Goal: Information Seeking & Learning: Learn about a topic

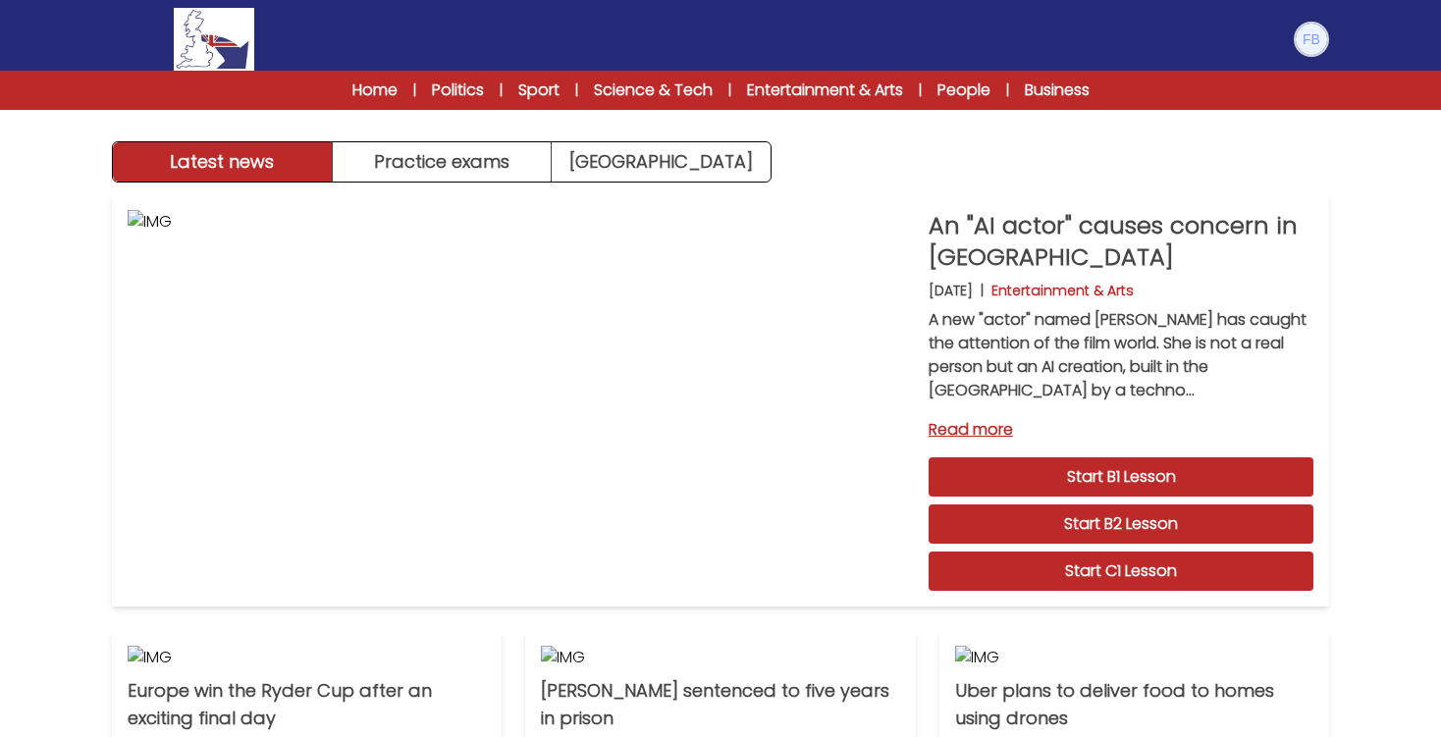
click at [1320, 47] on img at bounding box center [1311, 39] width 31 height 31
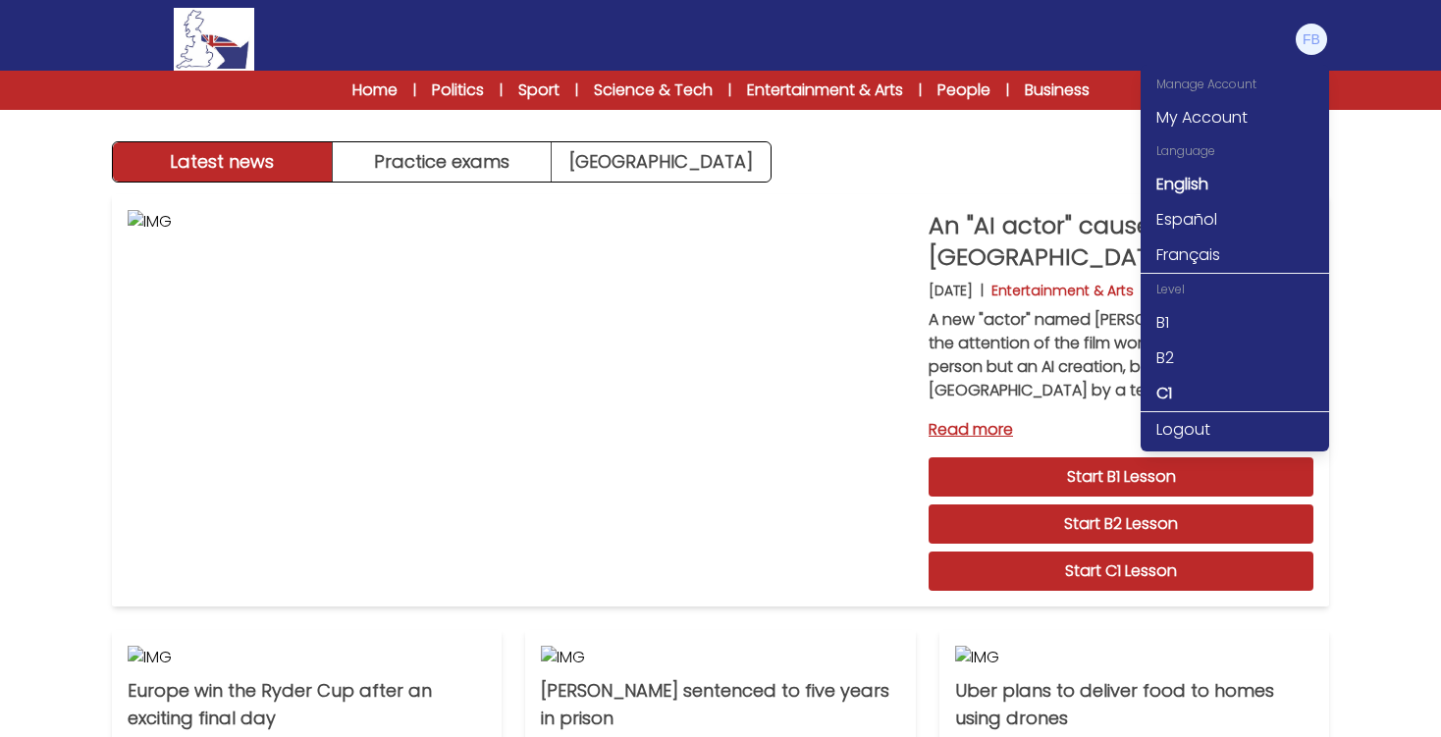
click at [1386, 212] on div "Latest news Practice exams Exam Centre Latest news Exam Centre Practice exams E…" at bounding box center [720, 610] width 1441 height 1221
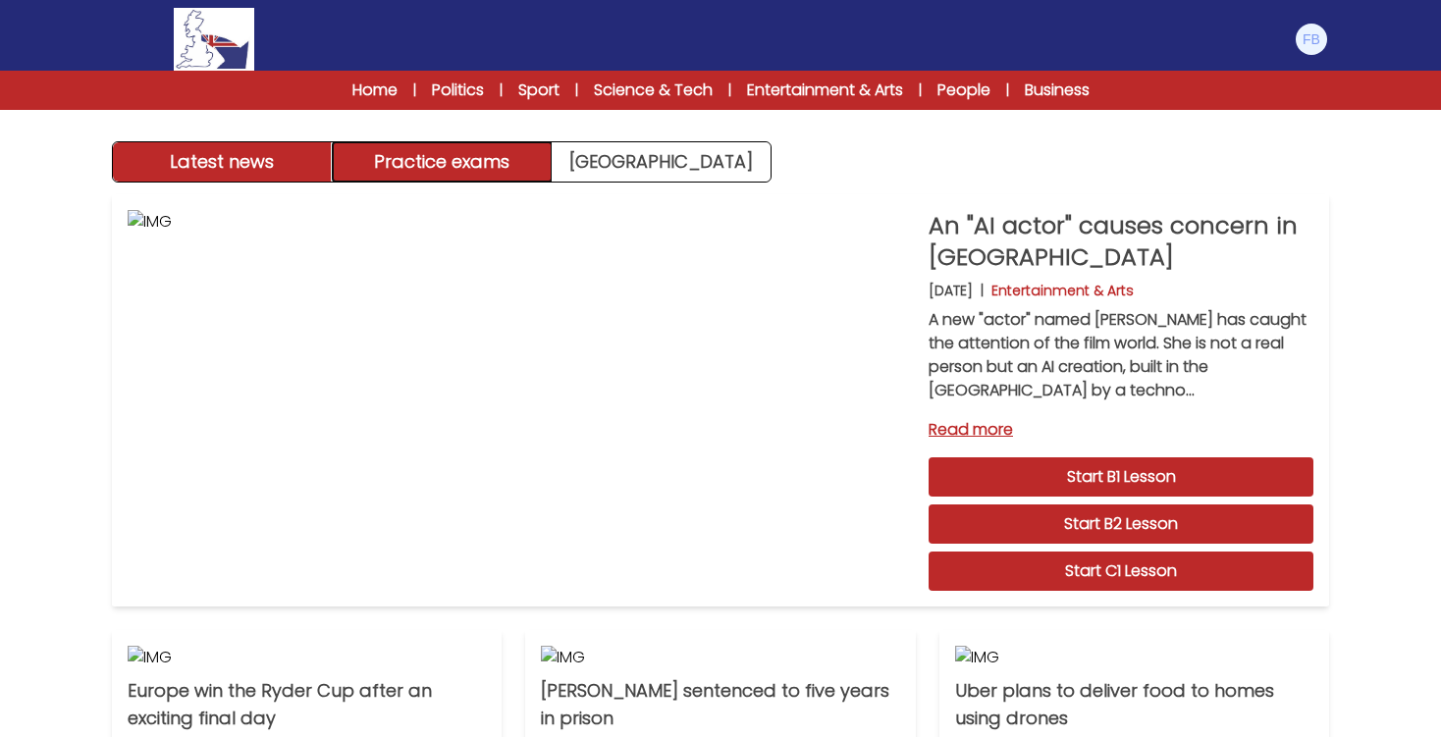
click at [508, 170] on button "Practice exams" at bounding box center [443, 161] width 220 height 39
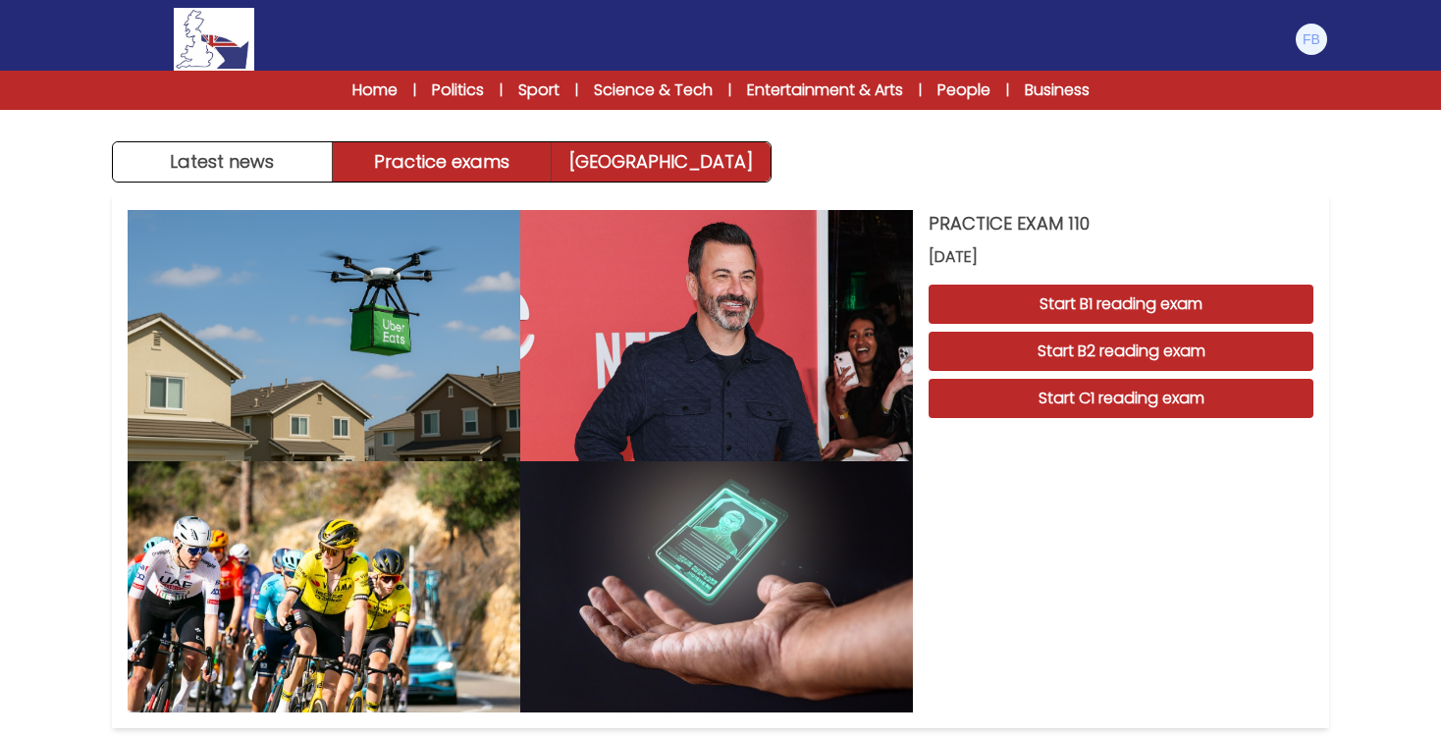
click at [632, 171] on link "[GEOGRAPHIC_DATA]" at bounding box center [661, 161] width 219 height 39
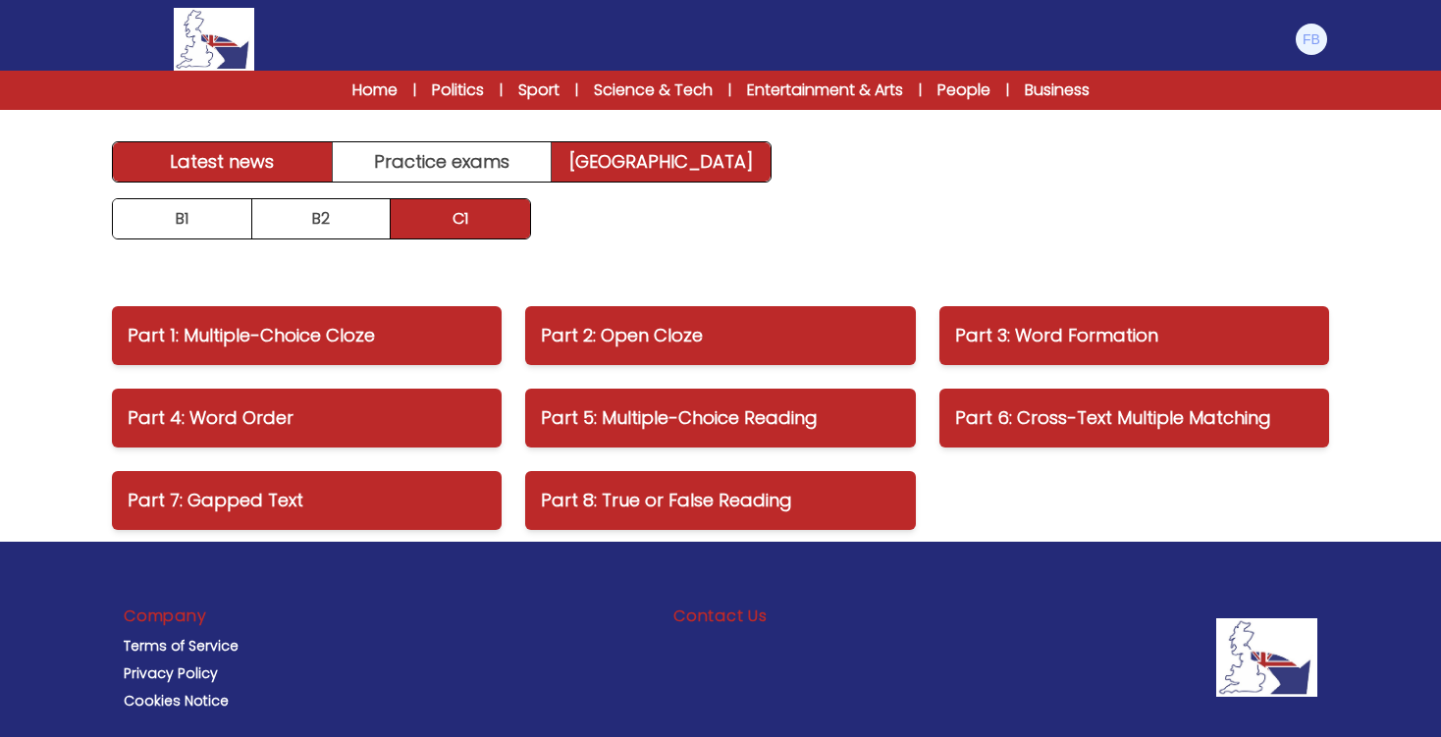
click at [259, 169] on link "Latest news" at bounding box center [223, 161] width 220 height 39
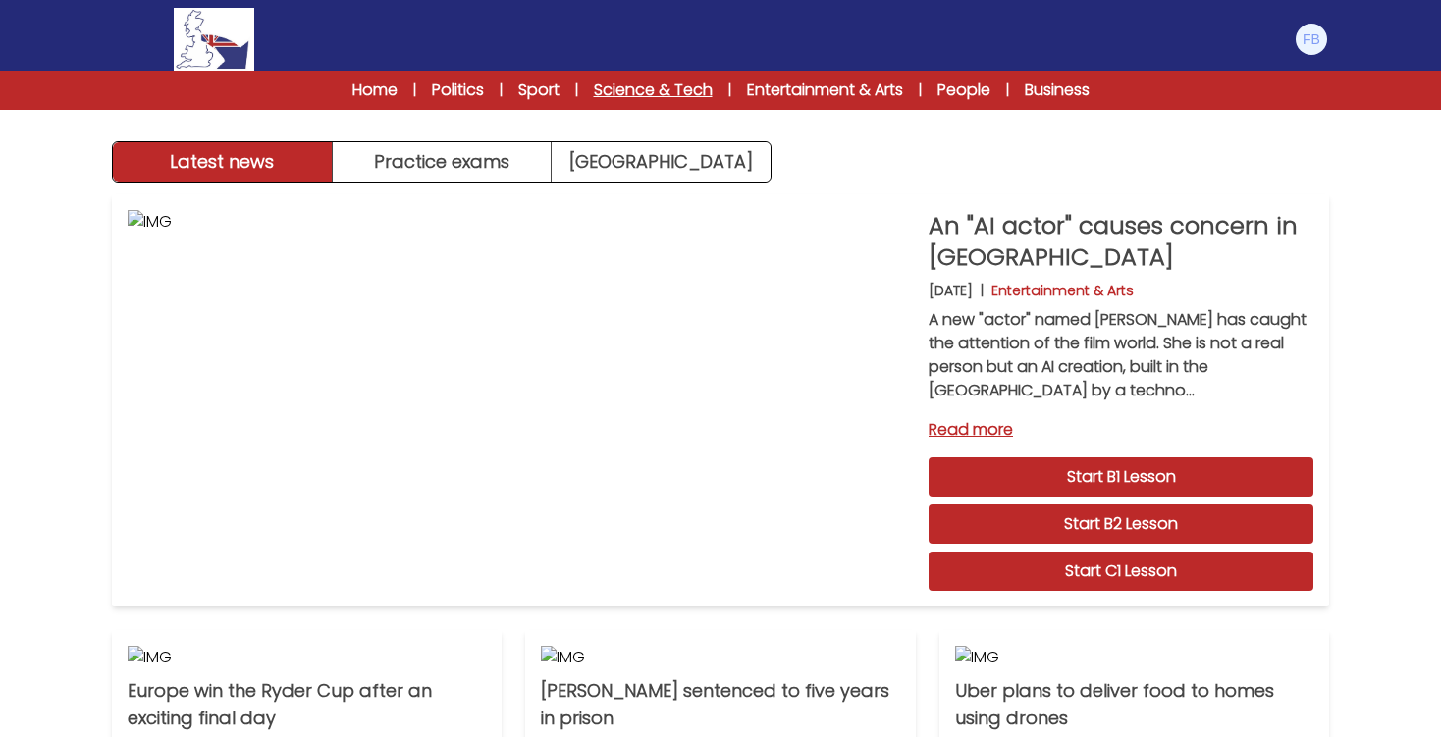
click at [664, 90] on link "Science & Tech" at bounding box center [653, 91] width 119 height 24
